Goal: Task Accomplishment & Management: Manage account settings

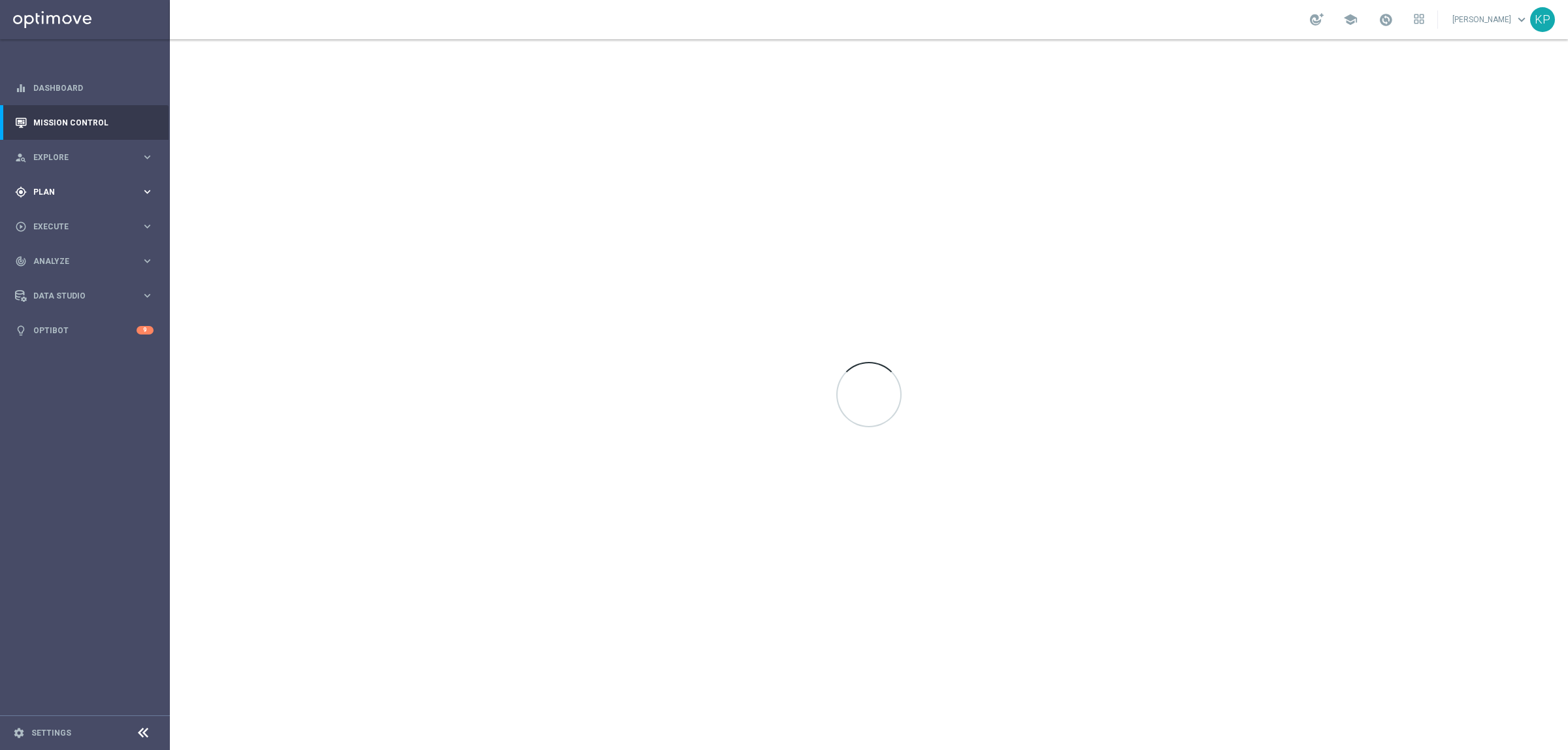
click at [128, 184] on div "gps_fixed Plan keyboard_arrow_right" at bounding box center [84, 191] width 169 height 34
click at [82, 220] on link "Target Groups" at bounding box center [85, 218] width 102 height 10
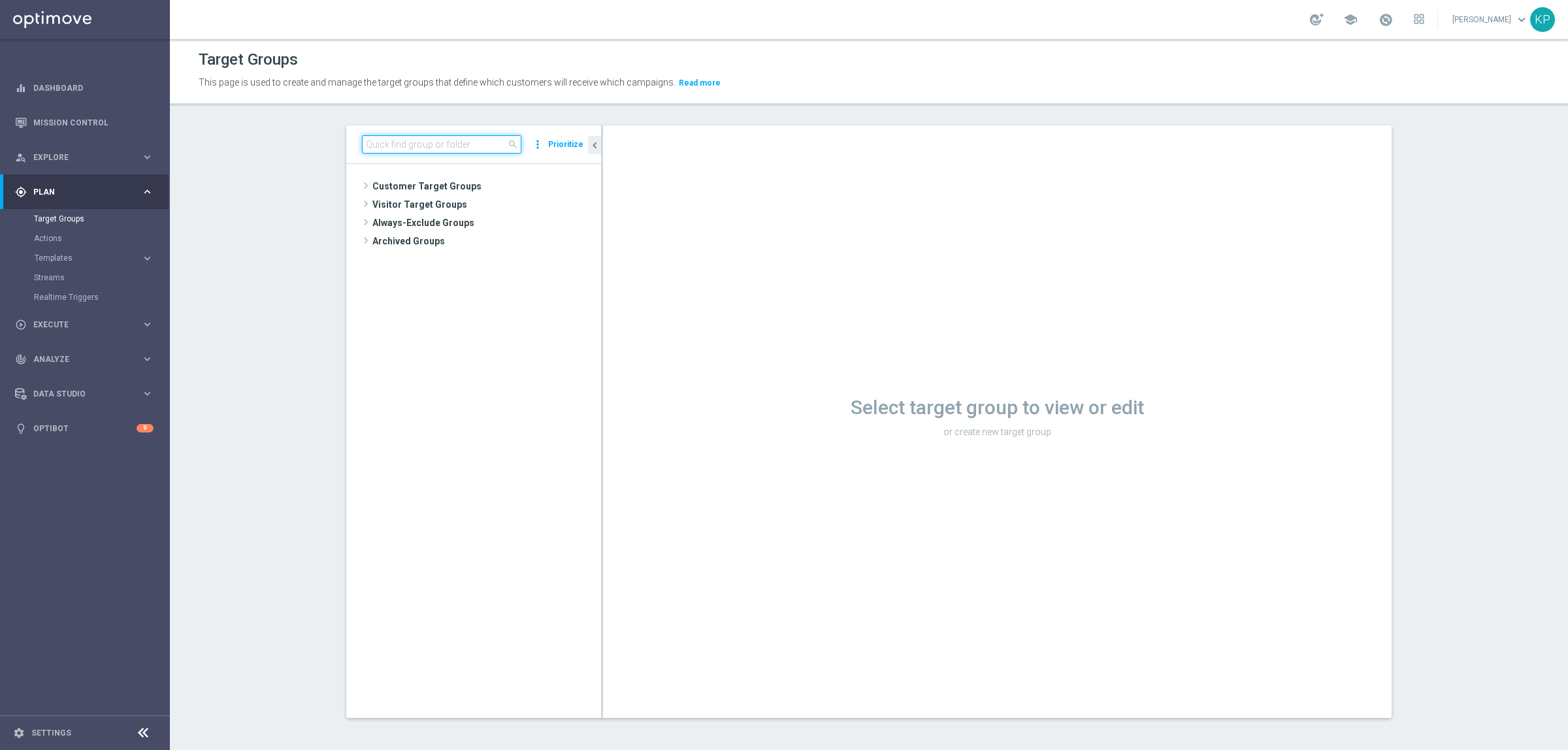
click at [458, 145] on input at bounding box center [441, 144] width 159 height 18
paste input "E_ALL_TARGET_ZBR_1-2DEPO 200 PLN PREV MONTH_180825"
type input "E_ALL_TARGET_ZBR_1-2DEPO 200 PLN PREV MONTH_180825"
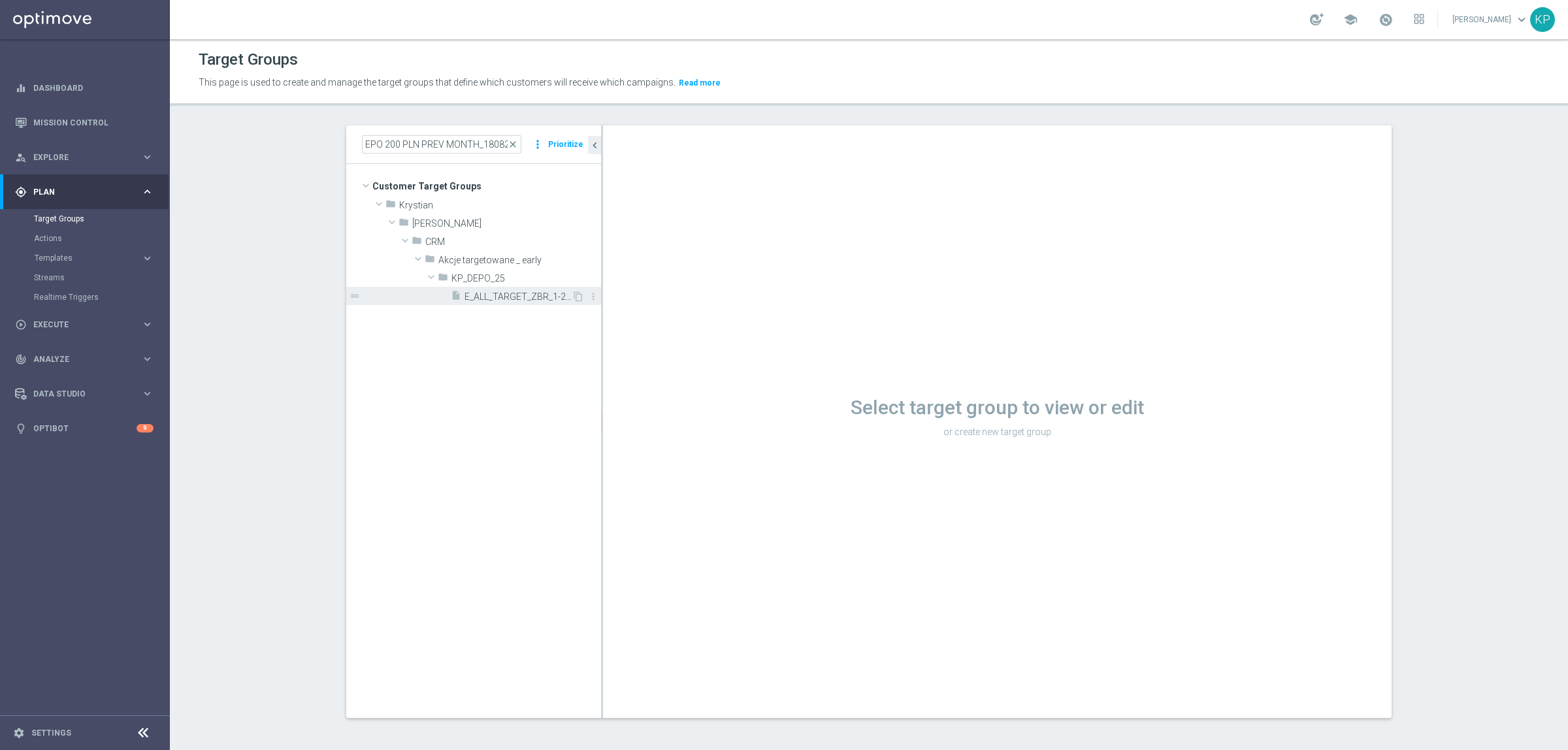
click at [471, 296] on span "E_ALL_TARGET_ZBR_1-2DEPO 200 PLN PREV MONTH_180825" at bounding box center [518, 297] width 108 height 11
click at [1022, 92] on div "This page is used to create and manage the target groups that define which cust…" at bounding box center [699, 83] width 1021 height 21
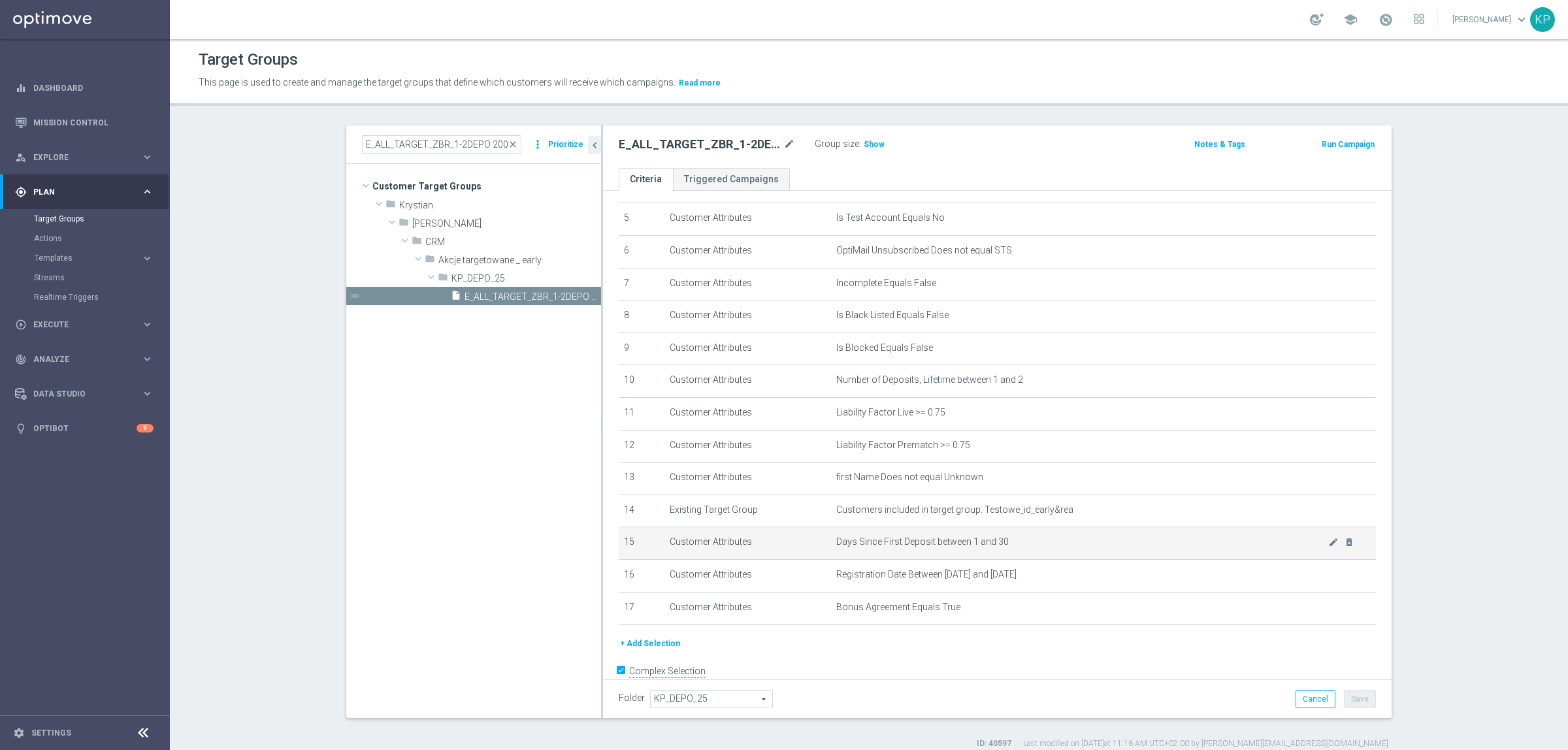
scroll to position [191, 0]
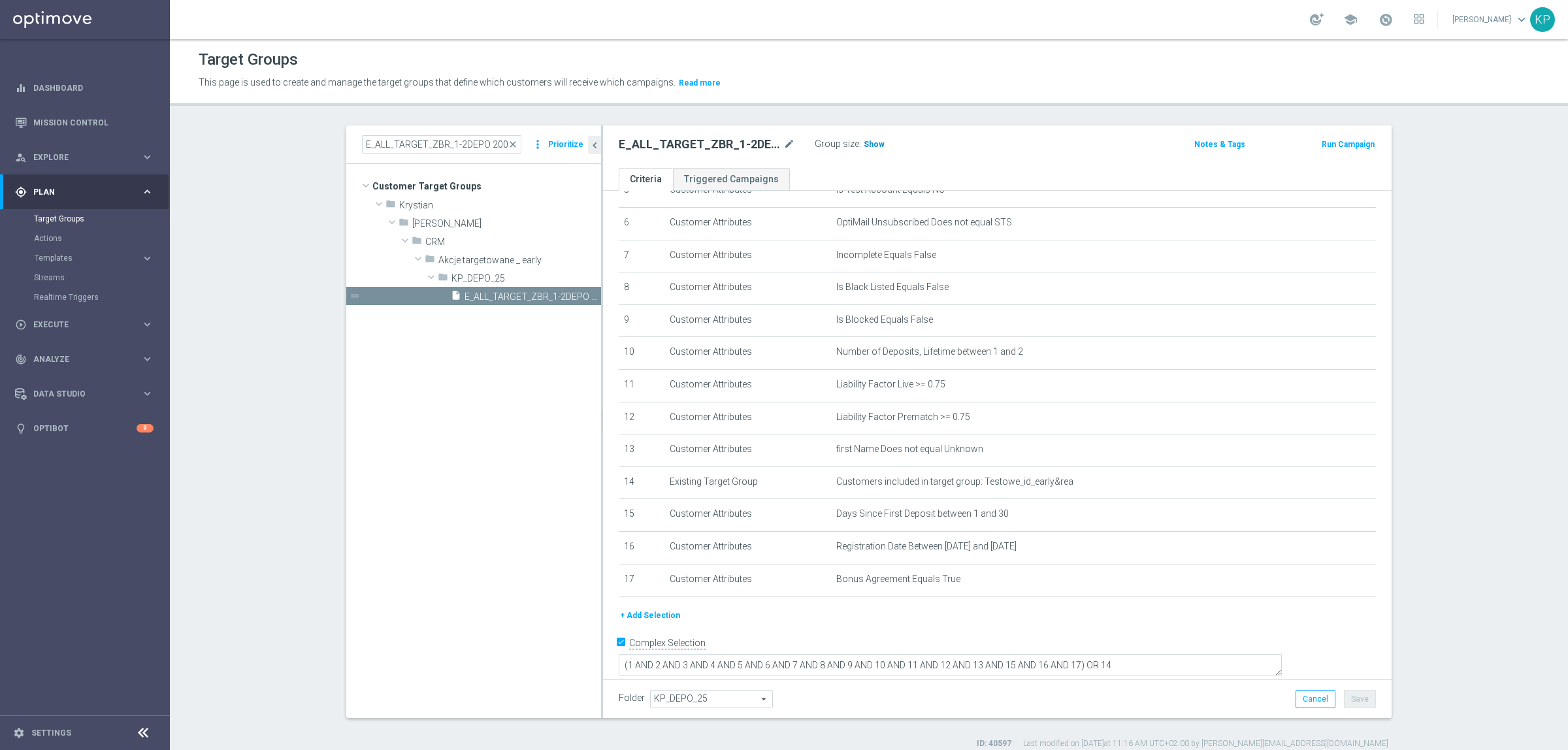
click at [863, 147] on span "Show" at bounding box center [874, 145] width 21 height 10
click at [863, 162] on div "E_ALL_TARGET_ZBR_1-2DEPO 200 PLN PREV MONTH_180825 mode_edit Group size : Show …" at bounding box center [998, 147] width 789 height 43
click at [863, 162] on div "E_ALL_TARGET_ZBR_1-2DEPO 200 PLN PREV MONTH_180825 mode_edit Group size : 812 N…" at bounding box center [998, 147] width 789 height 43
drag, startPoint x: 662, startPoint y: 622, endPoint x: 689, endPoint y: 605, distance: 31.9
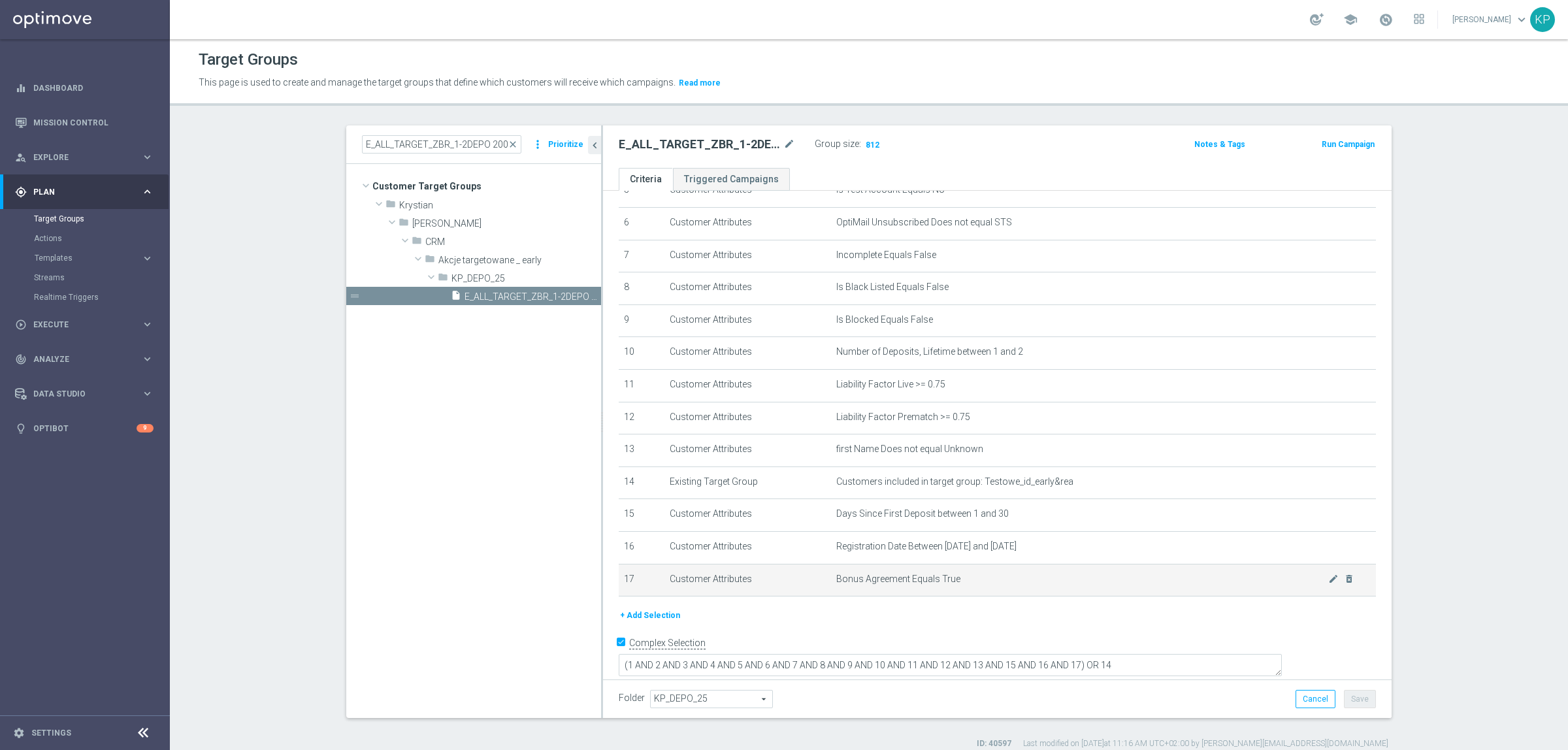
click at [662, 622] on button "+ Add Selection" at bounding box center [650, 615] width 63 height 14
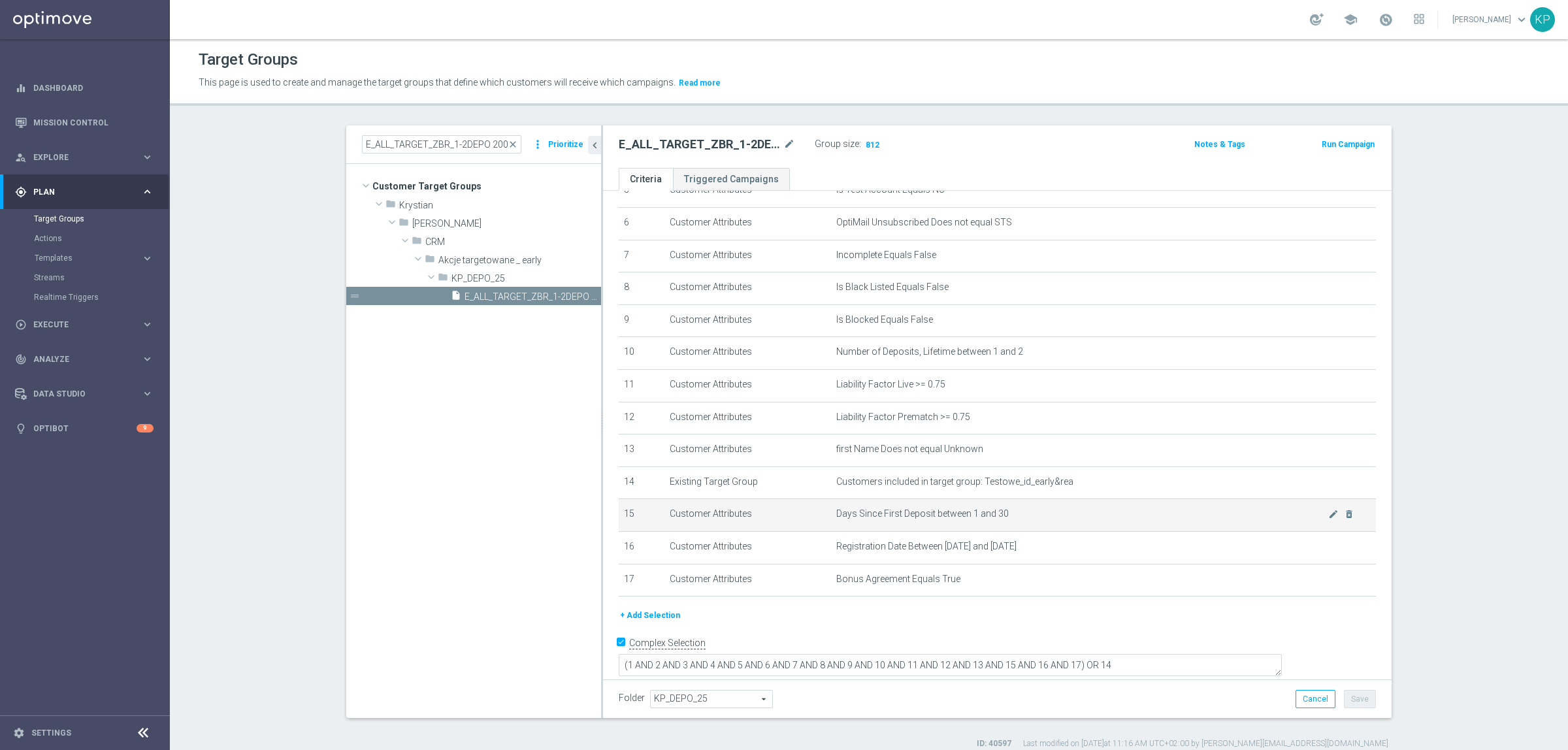
scroll to position [177, 0]
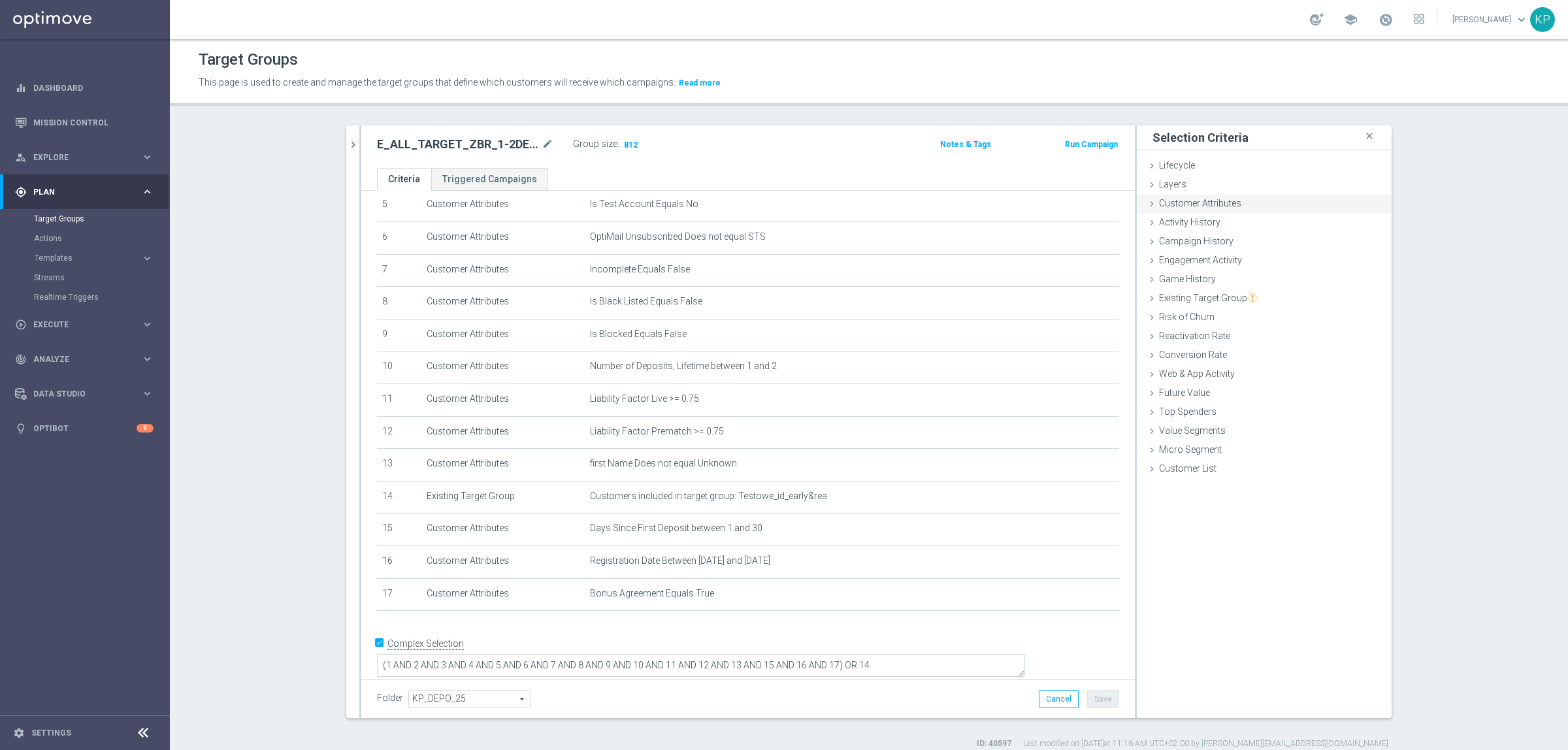
click at [1184, 205] on span "Customer Attributes" at bounding box center [1201, 203] width 82 height 10
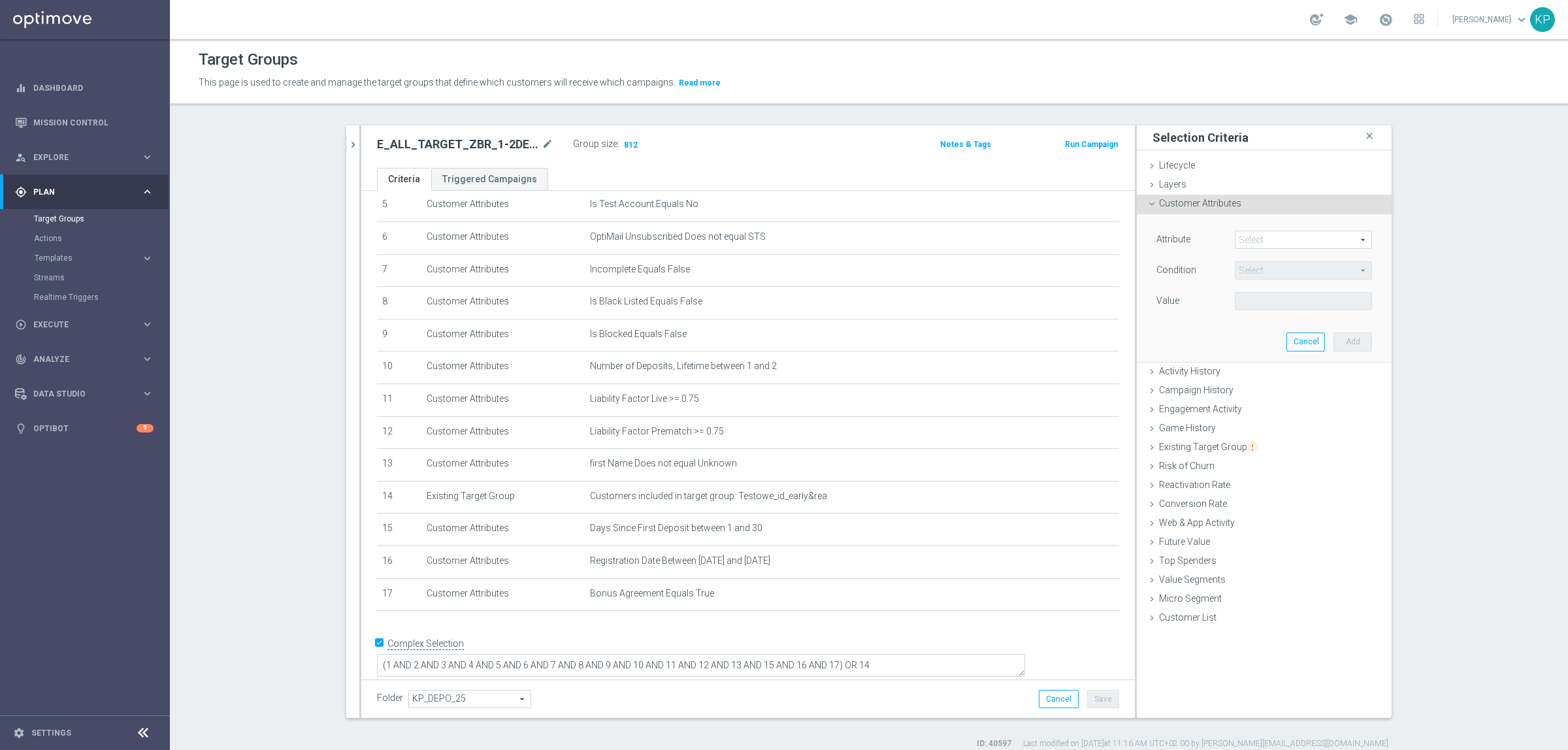
click at [1235, 235] on div "Select arrow_drop_down search" at bounding box center [1303, 239] width 137 height 18
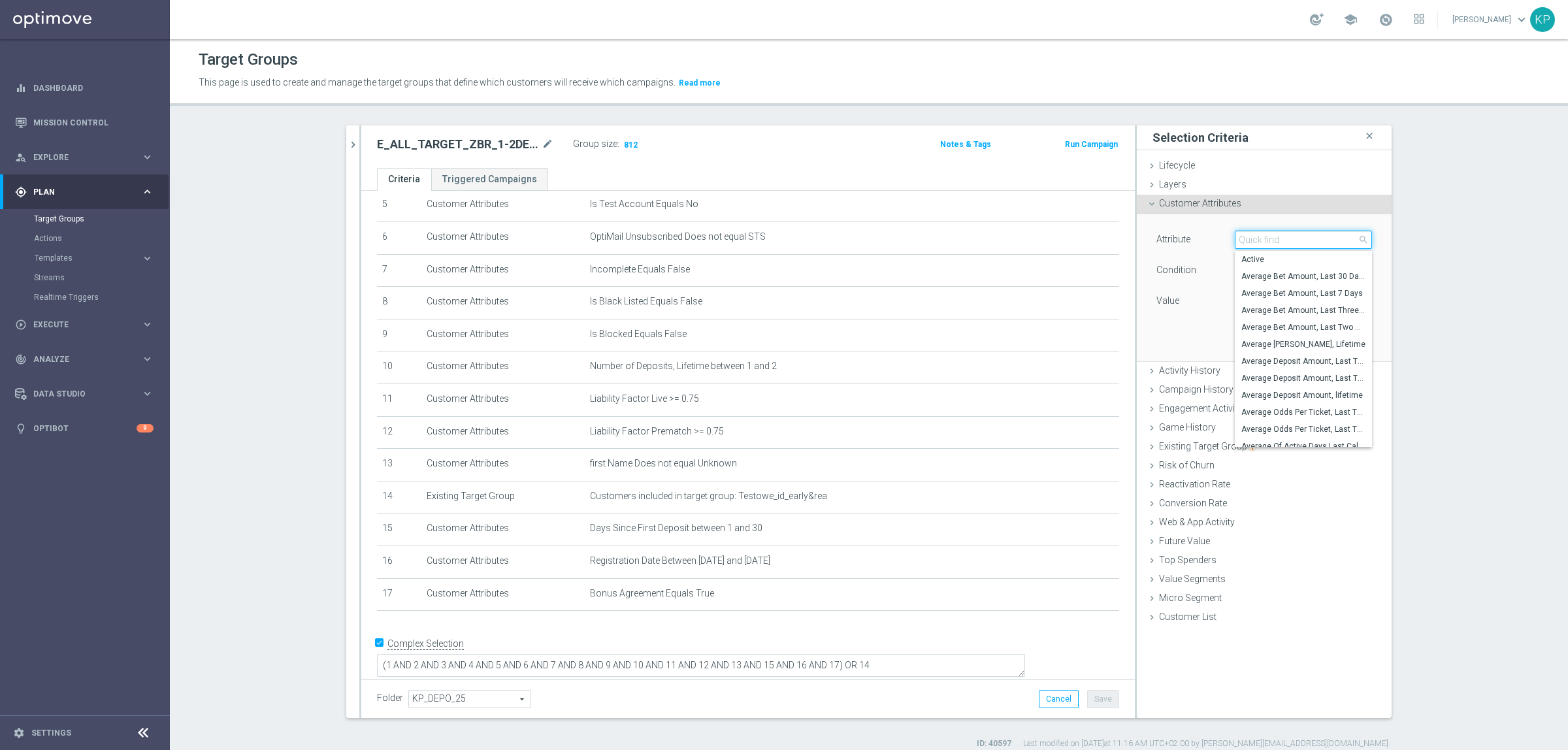
click at [1235, 236] on input "search" at bounding box center [1303, 239] width 137 height 18
click at [1235, 234] on input "search" at bounding box center [1303, 239] width 137 height 18
type input "days since regi"
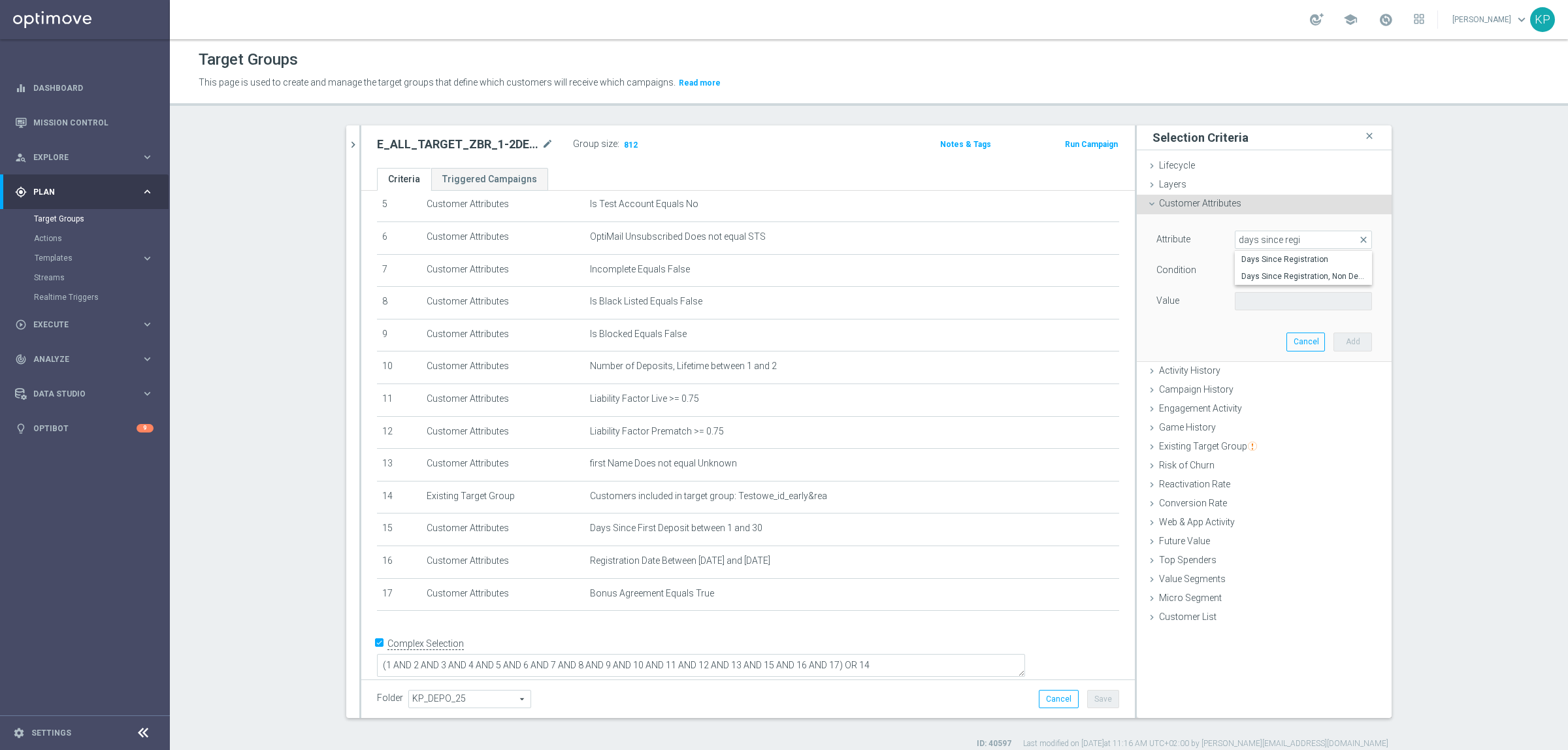
click at [1258, 257] on span "Days Since Registration" at bounding box center [1303, 259] width 124 height 10
type input "Days Since Registration"
drag, startPoint x: 1249, startPoint y: 269, endPoint x: 1247, endPoint y: 276, distance: 7.3
click at [1247, 272] on span "=" at bounding box center [1303, 270] width 136 height 17
click at [1245, 385] on label "between" at bounding box center [1303, 392] width 137 height 17
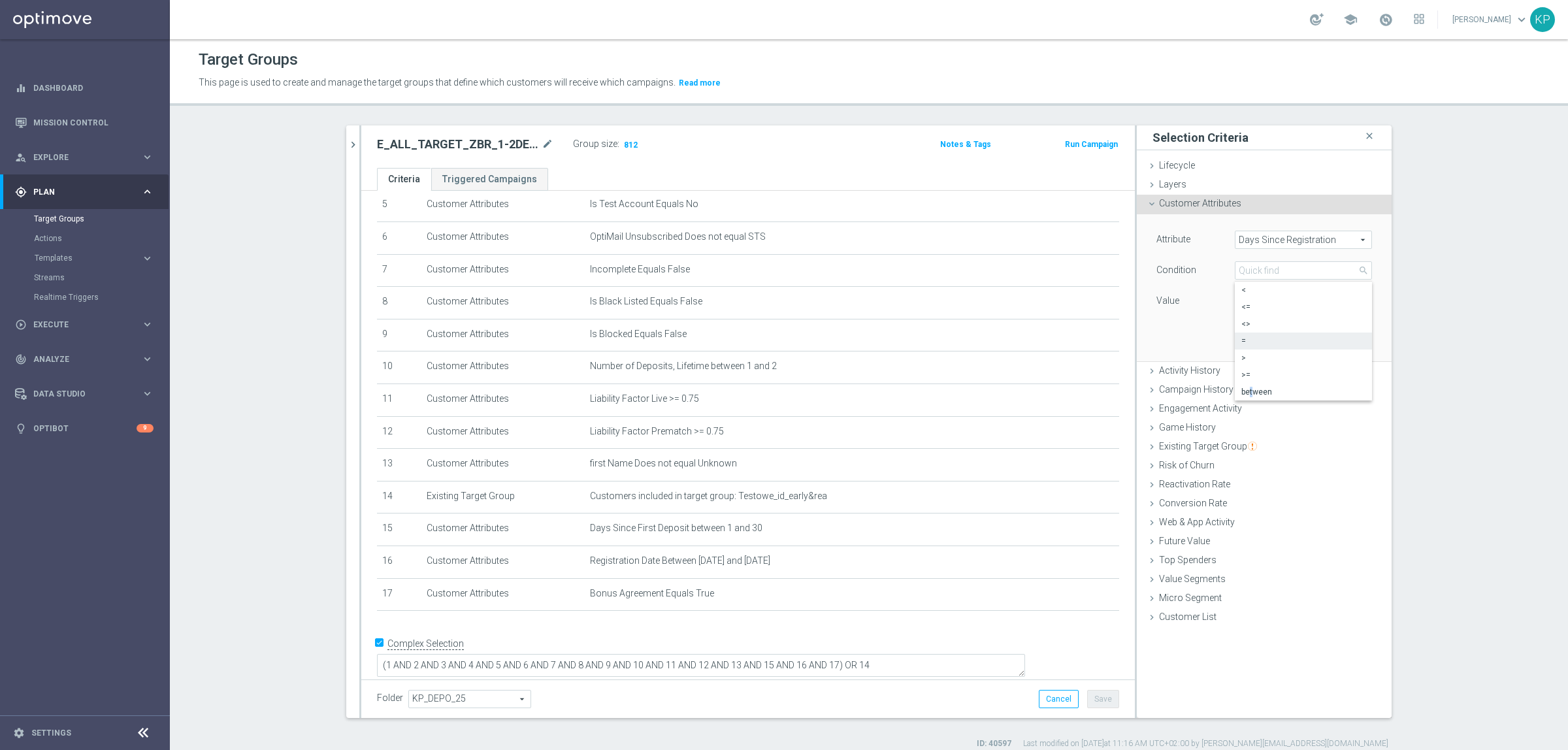
type input "between"
click at [1242, 307] on input "number" at bounding box center [1264, 301] width 59 height 18
type input "1"
click at [1245, 330] on input "number" at bounding box center [1264, 331] width 59 height 18
type input "30"
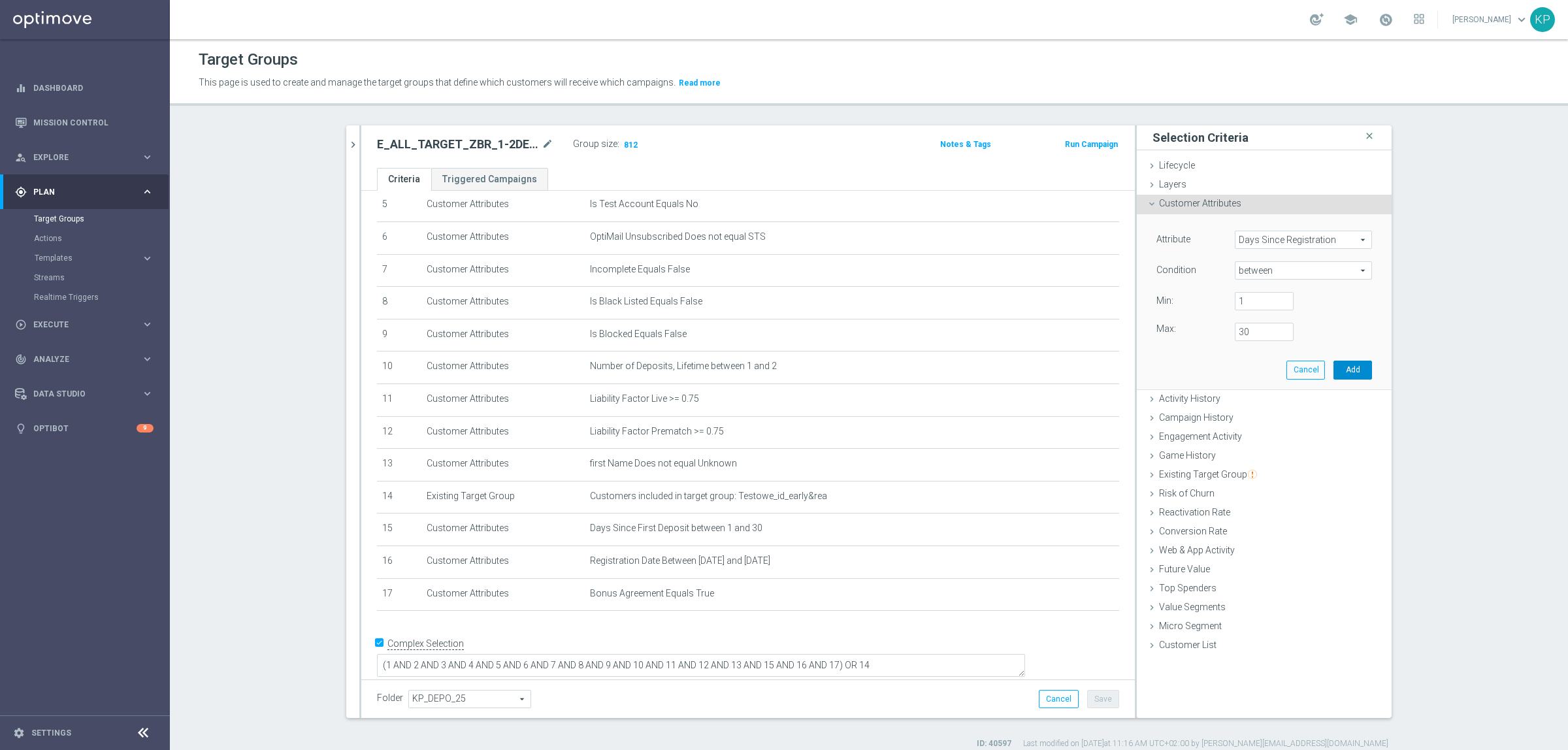
click at [1346, 370] on button "Add" at bounding box center [1353, 369] width 38 height 18
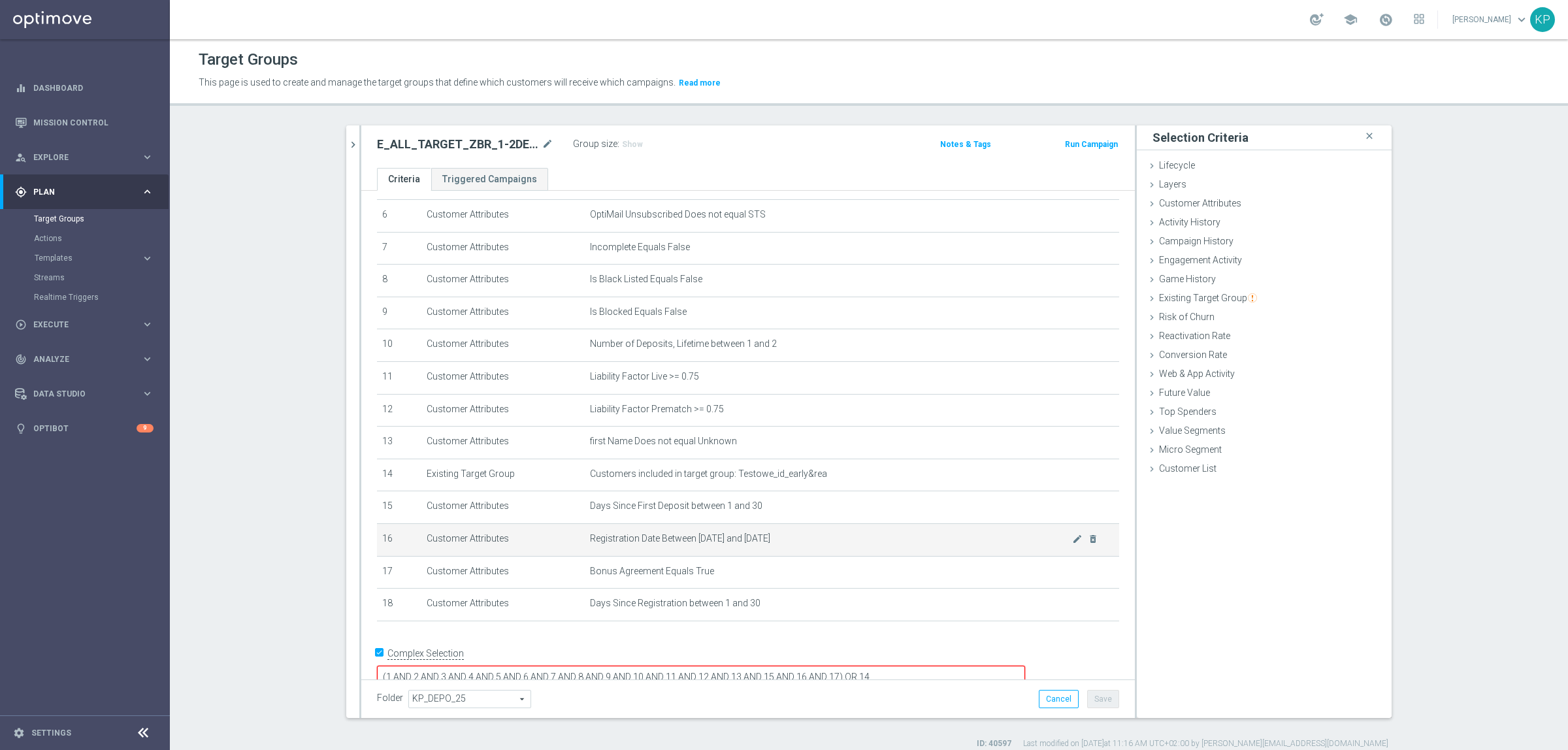
scroll to position [211, 0]
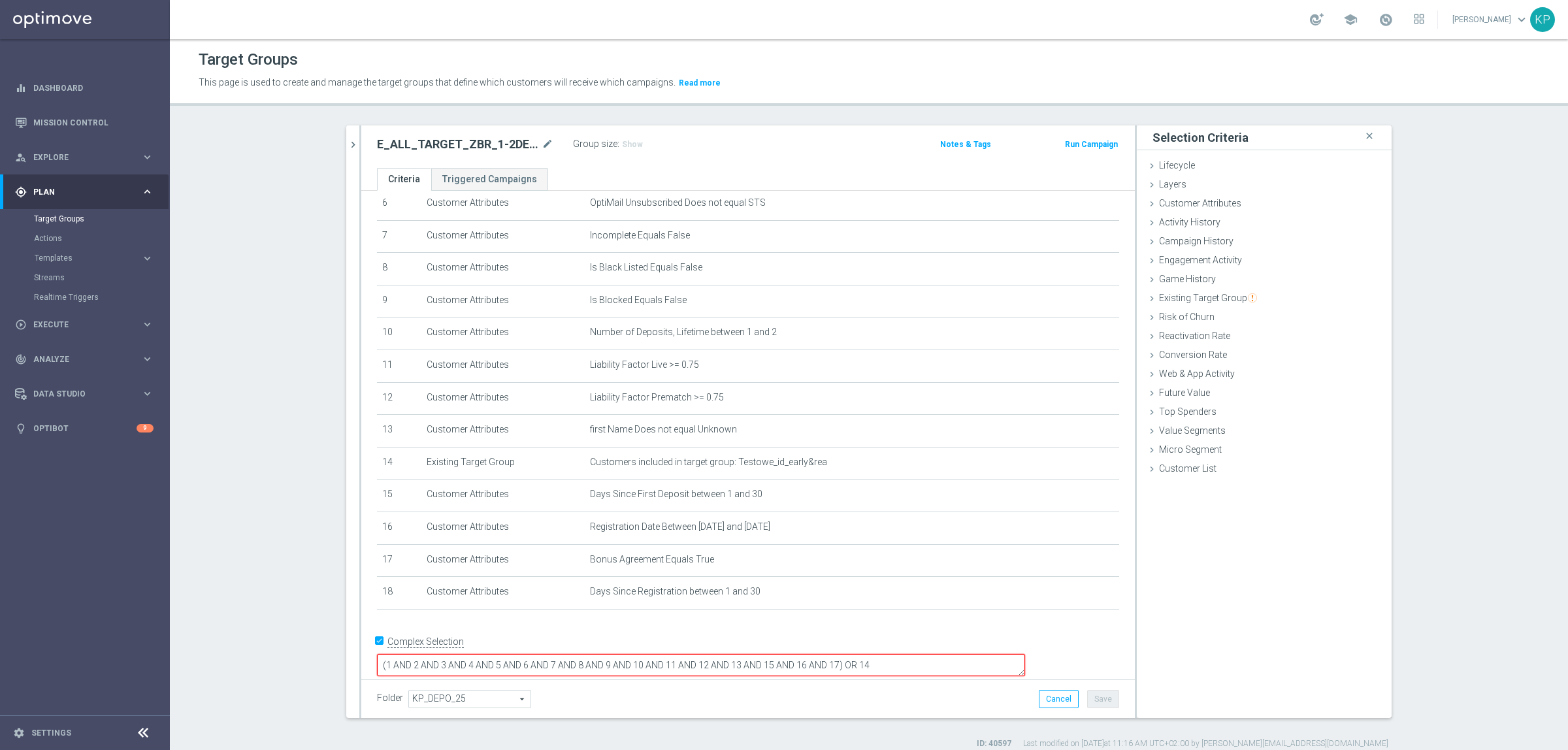
click at [931, 654] on textarea "(1 AND 2 AND 3 AND 4 AND 5 AND 6 AND 7 AND 8 AND 9 AND 10 AND 11 AND 12 AND 13 …" at bounding box center [701, 665] width 648 height 23
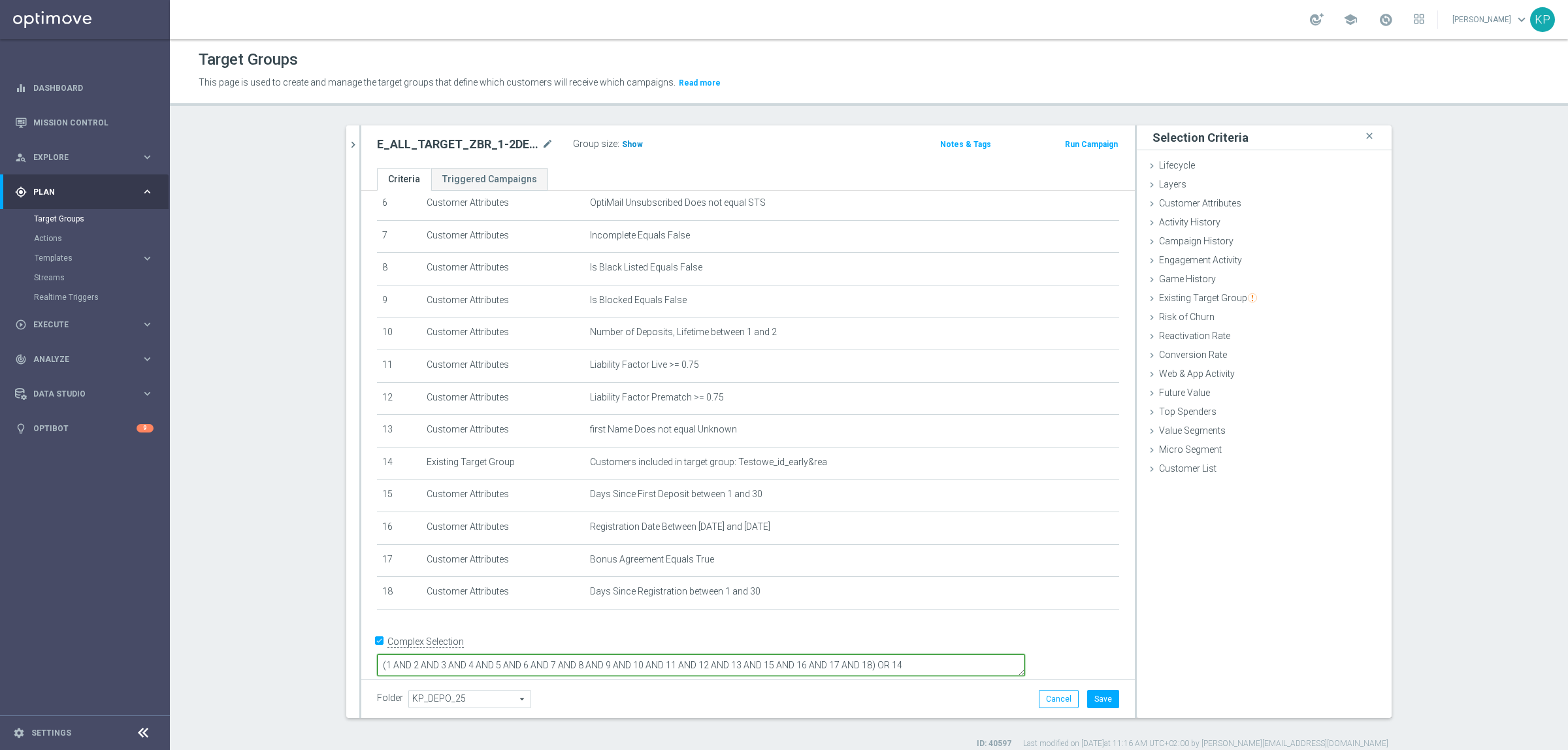
type textarea "(1 AND 2 AND 3 AND 4 AND 5 AND 6 AND 7 AND 8 AND 9 AND 10 AND 11 AND 12 AND 13 …"
click at [622, 148] on span "Show" at bounding box center [632, 145] width 21 height 10
click at [667, 145] on p "Calculating…" at bounding box center [655, 143] width 47 height 10
click at [1087, 697] on button "Save" at bounding box center [1103, 699] width 32 height 18
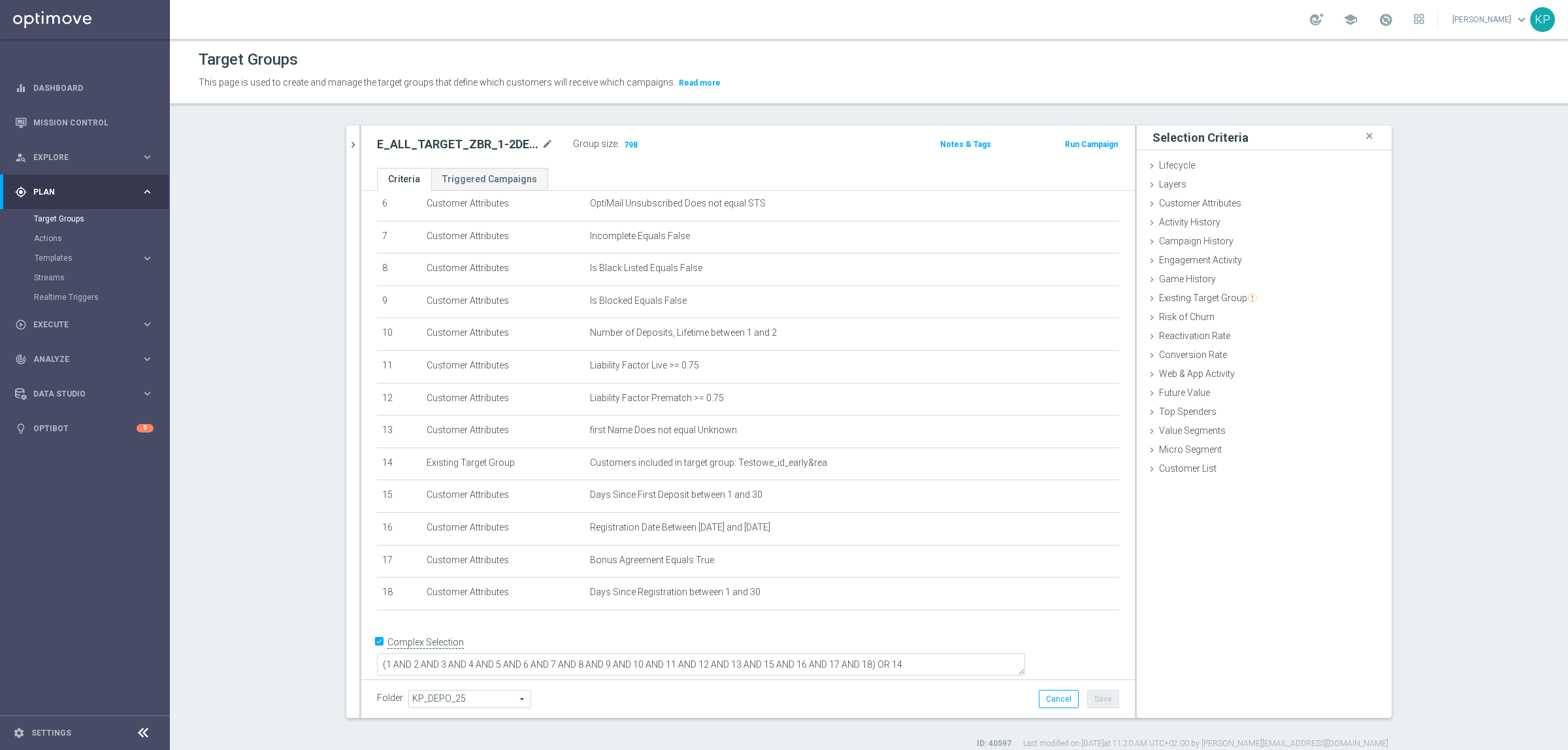
click at [795, 72] on div "This page is used to create and manage the target groups that define which cust…" at bounding box center [699, 83] width 1021 height 21
